Goal: Task Accomplishment & Management: Use online tool/utility

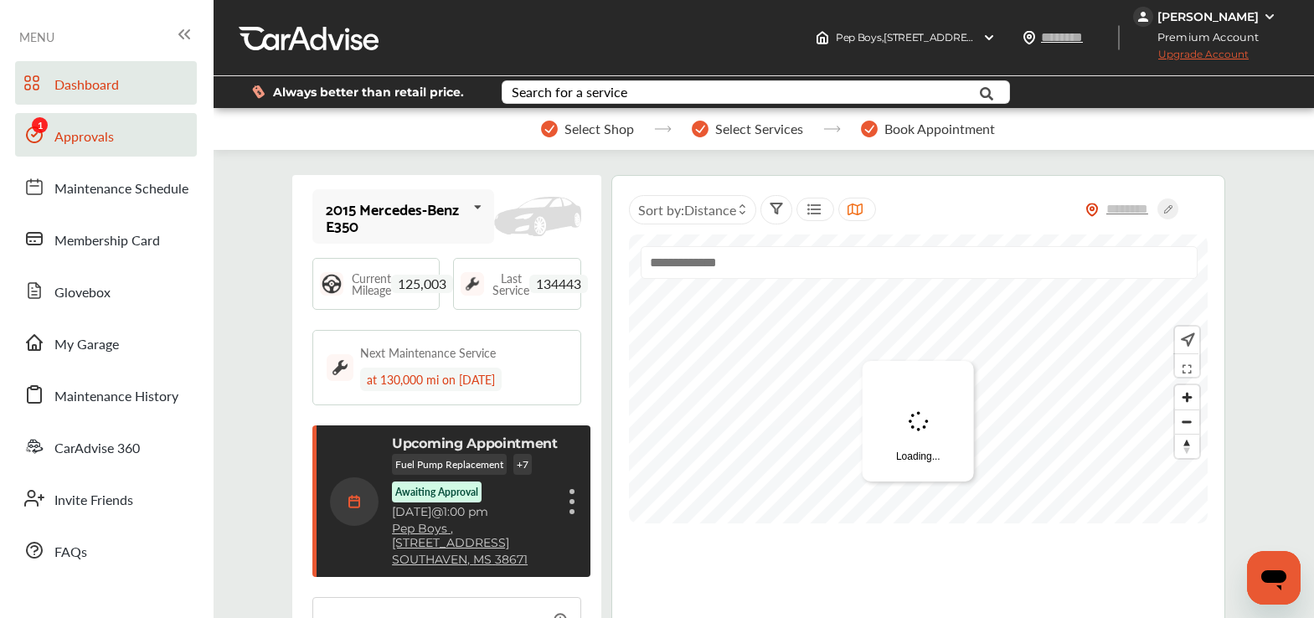
click at [111, 145] on span "Approvals" at bounding box center [83, 137] width 59 height 22
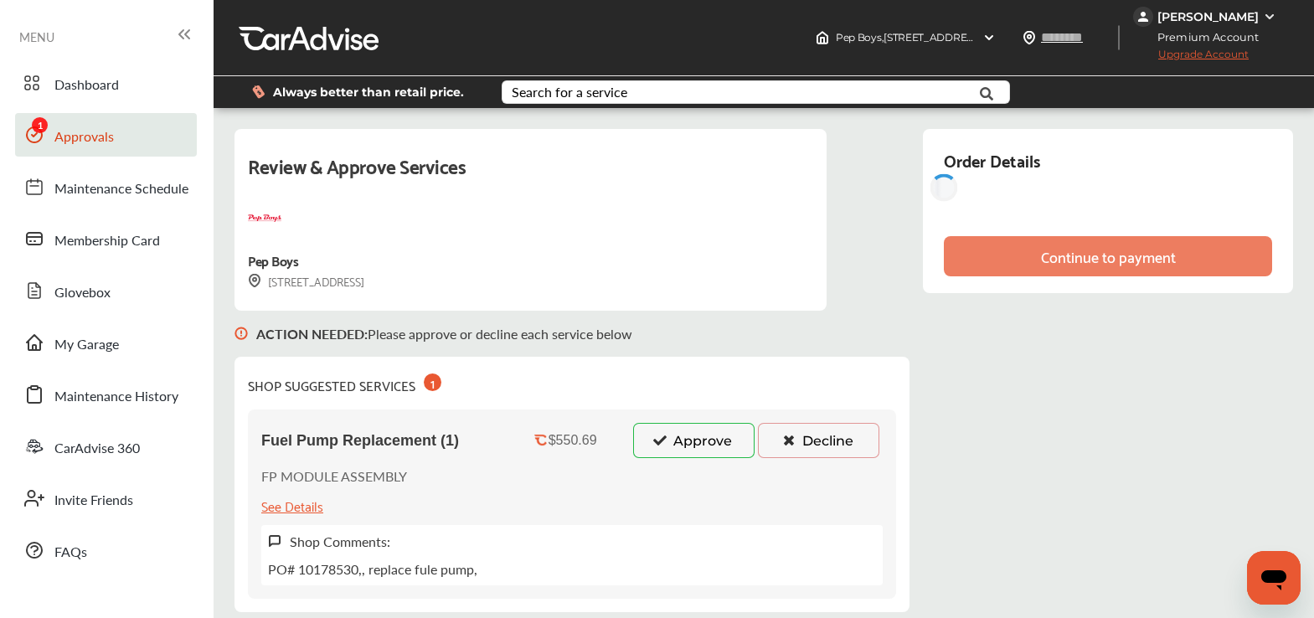
click at [690, 444] on button "Approve" at bounding box center [693, 440] width 121 height 35
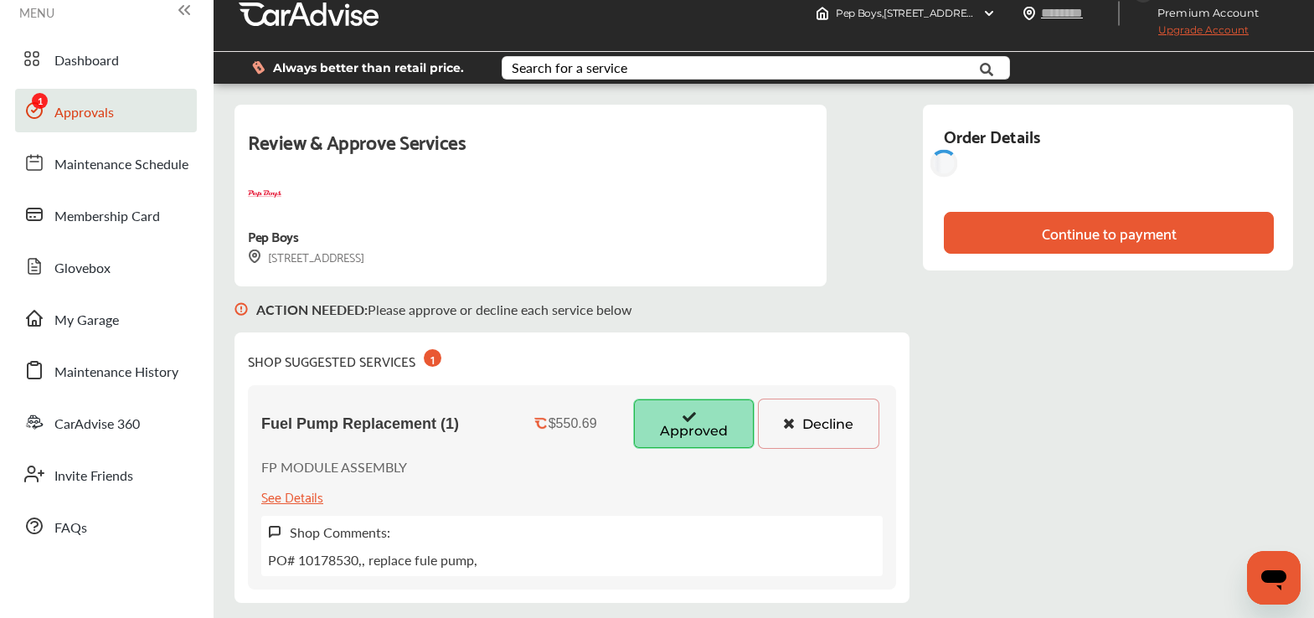
scroll to position [45, 0]
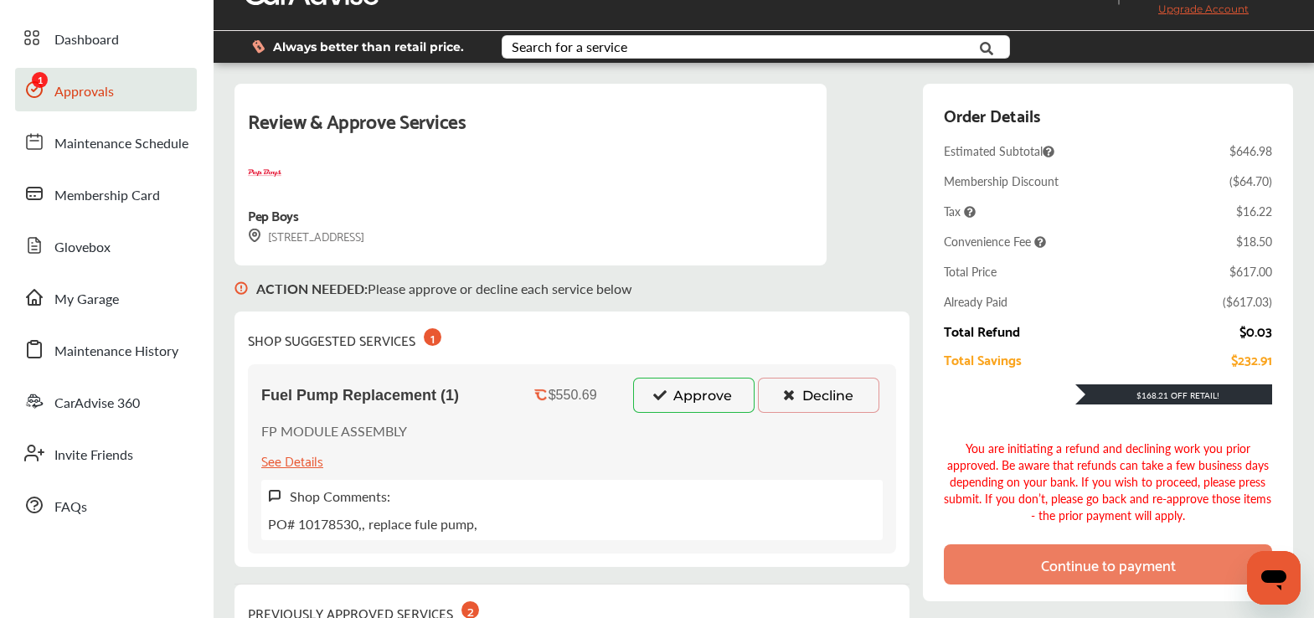
click at [670, 398] on button "Approve" at bounding box center [693, 395] width 121 height 35
